Goal: Transaction & Acquisition: Purchase product/service

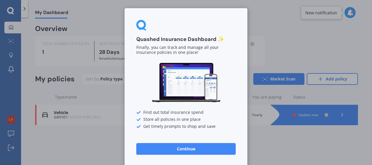
scroll to position [1, 0]
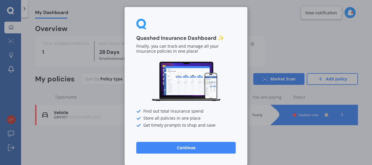
click at [193, 145] on button "Continue" at bounding box center [186, 148] width 100 height 12
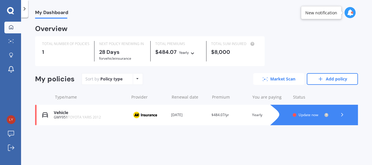
click at [280, 79] on link "Market Scan" at bounding box center [278, 79] width 51 height 12
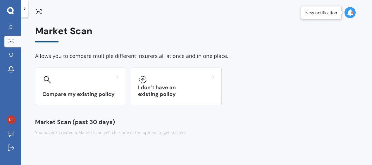
click at [352, 14] on icon at bounding box center [350, 12] width 6 height 6
click at [296, 43] on div "GMY951" at bounding box center [293, 44] width 14 height 4
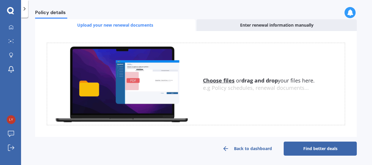
scroll to position [110, 0]
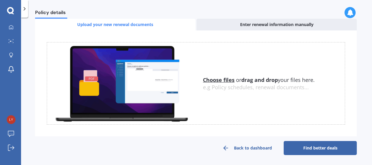
click at [310, 149] on link "Find better deals" at bounding box center [320, 148] width 73 height 14
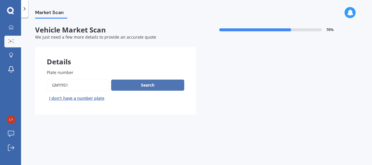
click at [142, 83] on button "Search" at bounding box center [147, 85] width 73 height 11
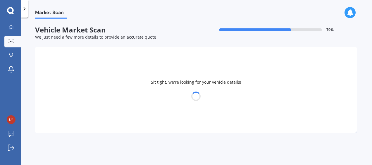
select select "TOYOTA"
select select "YARIS"
select select "30"
select select "06"
select select "1956"
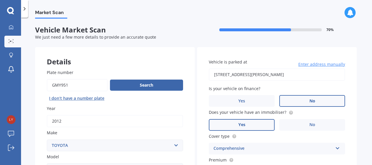
click at [320, 100] on label "No" at bounding box center [312, 101] width 66 height 12
click at [0, 0] on input "No" at bounding box center [0, 0] width 0 height 0
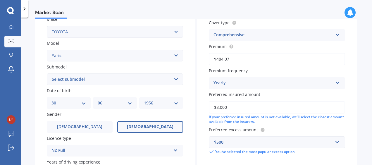
scroll to position [114, 0]
